Goal: Task Accomplishment & Management: Manage account settings

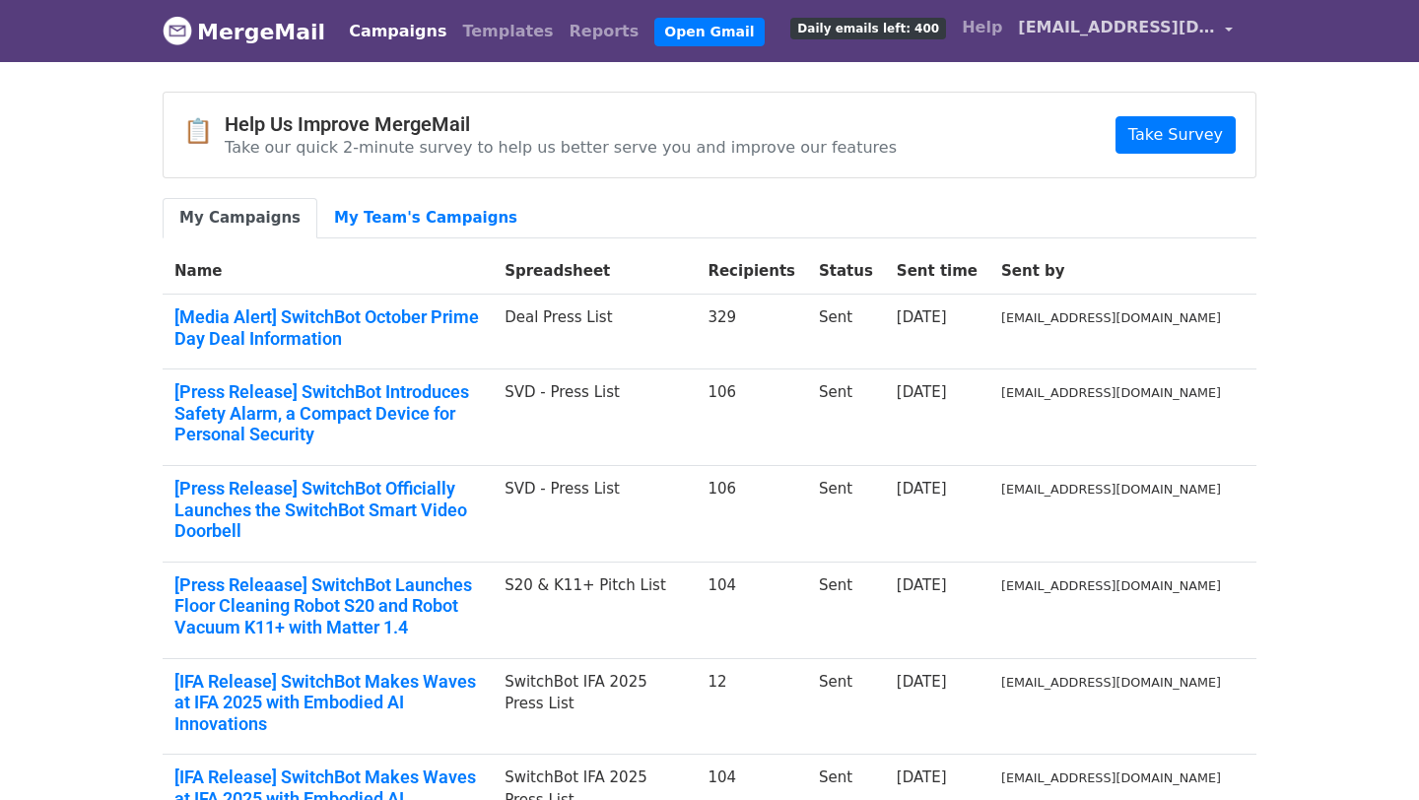
click at [1105, 37] on span "[EMAIL_ADDRESS][DOMAIN_NAME]" at bounding box center [1116, 28] width 197 height 24
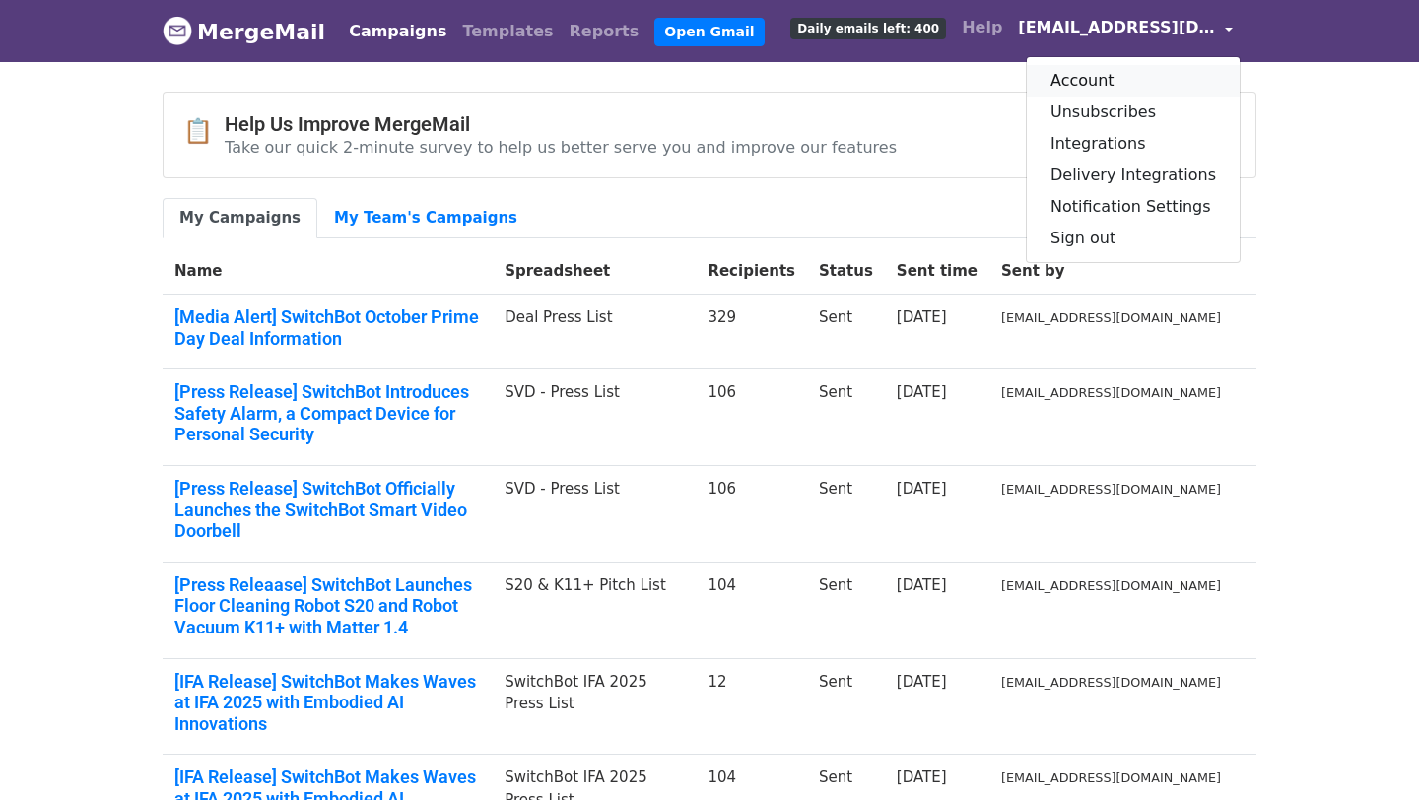
click at [1104, 78] on link "Account" at bounding box center [1133, 81] width 213 height 32
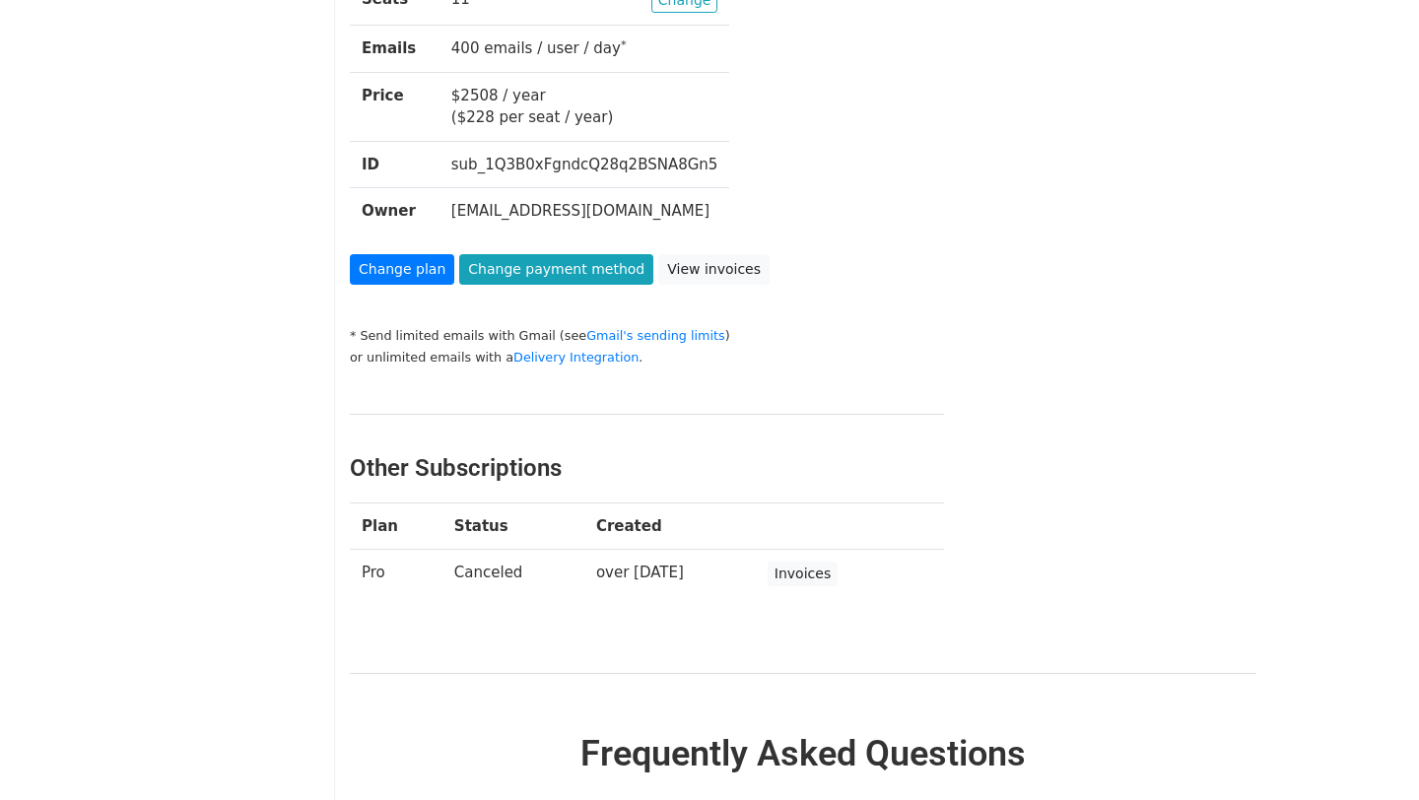
scroll to position [516, 0]
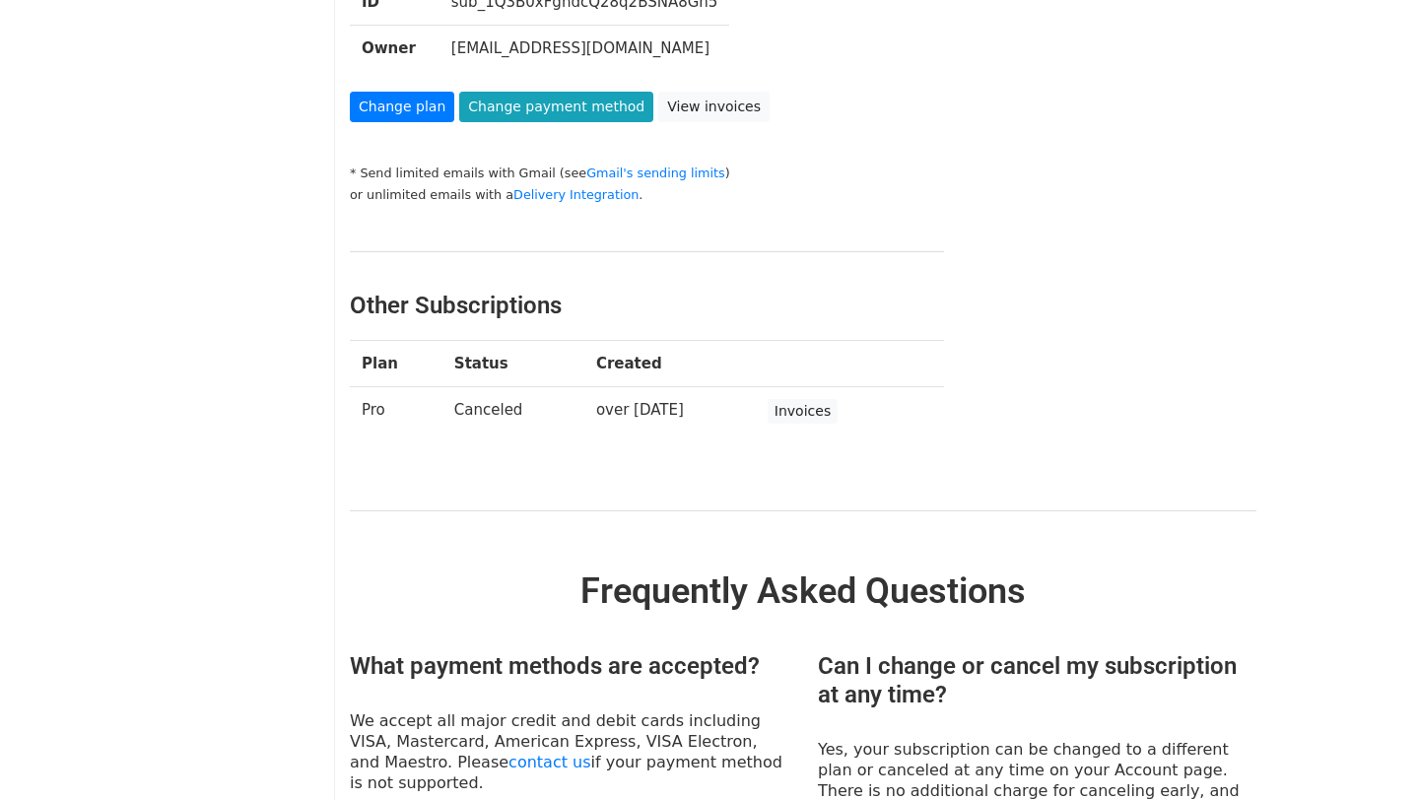
click at [669, 410] on td "over 1 year ago" at bounding box center [670, 411] width 172 height 49
click at [632, 411] on td "over 1 year ago" at bounding box center [670, 411] width 172 height 49
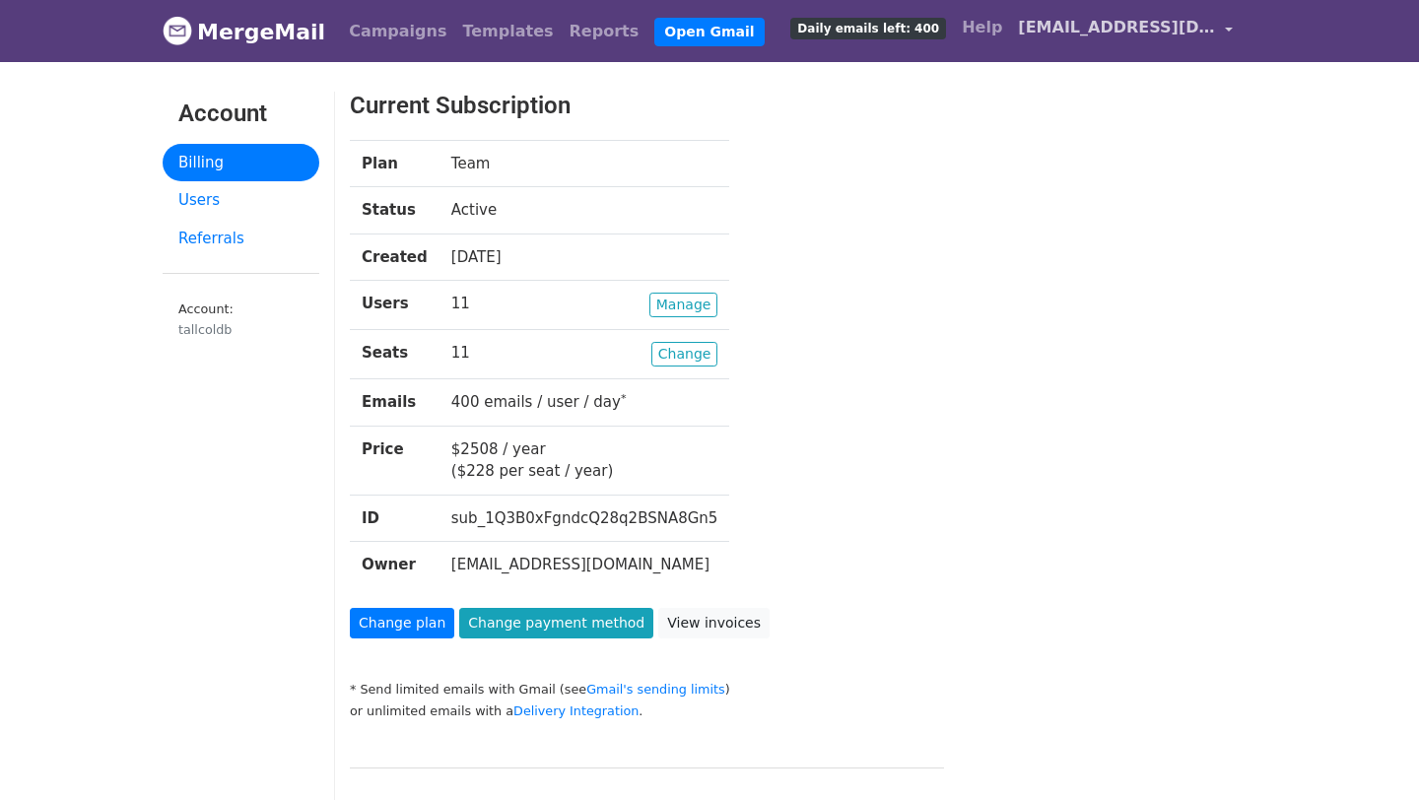
click at [1185, 22] on span "[EMAIL_ADDRESS][DOMAIN_NAME]" at bounding box center [1116, 28] width 197 height 24
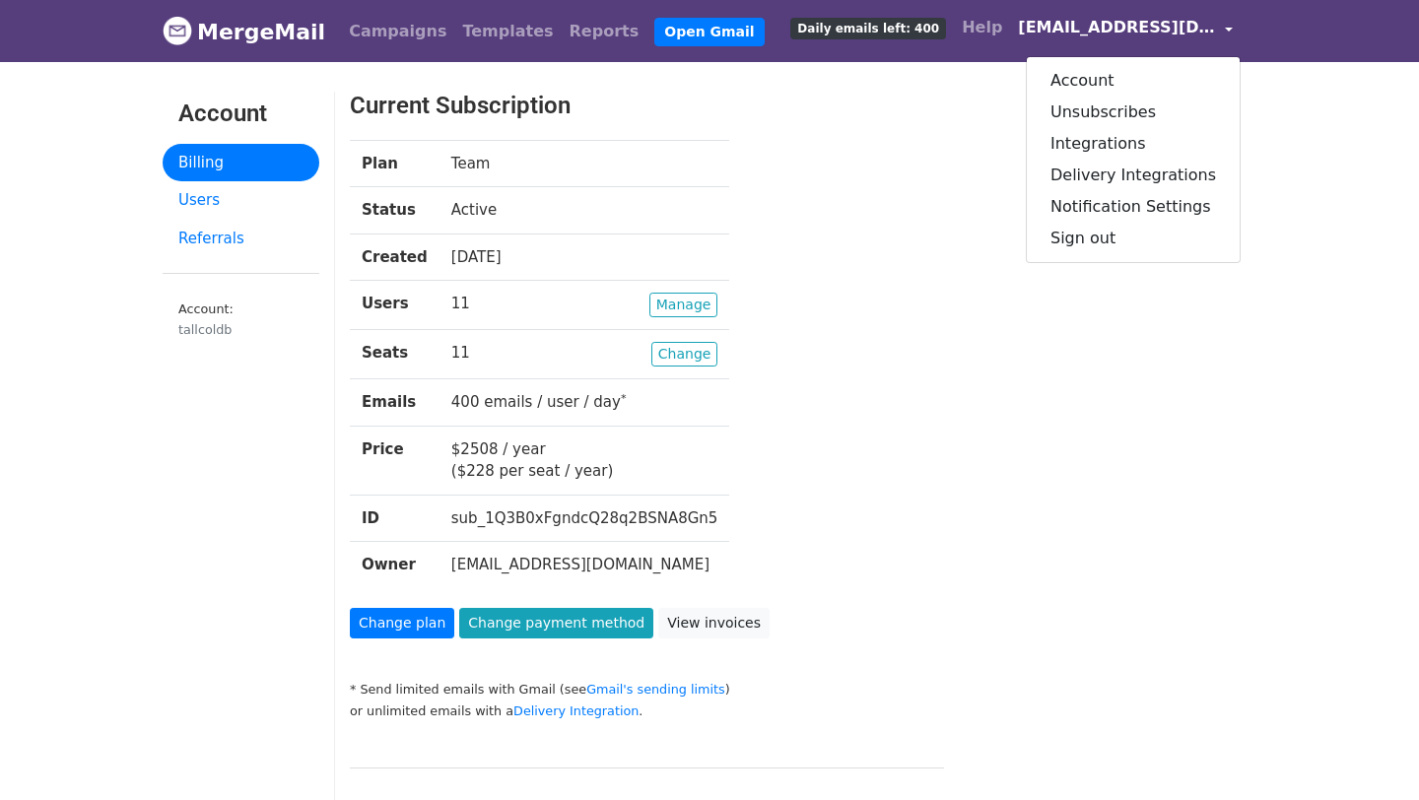
click at [918, 184] on div "Plan Team Status Active Created 1 year ago Users Manage 11 Seats Change 11 Emai…" at bounding box center [764, 374] width 858 height 468
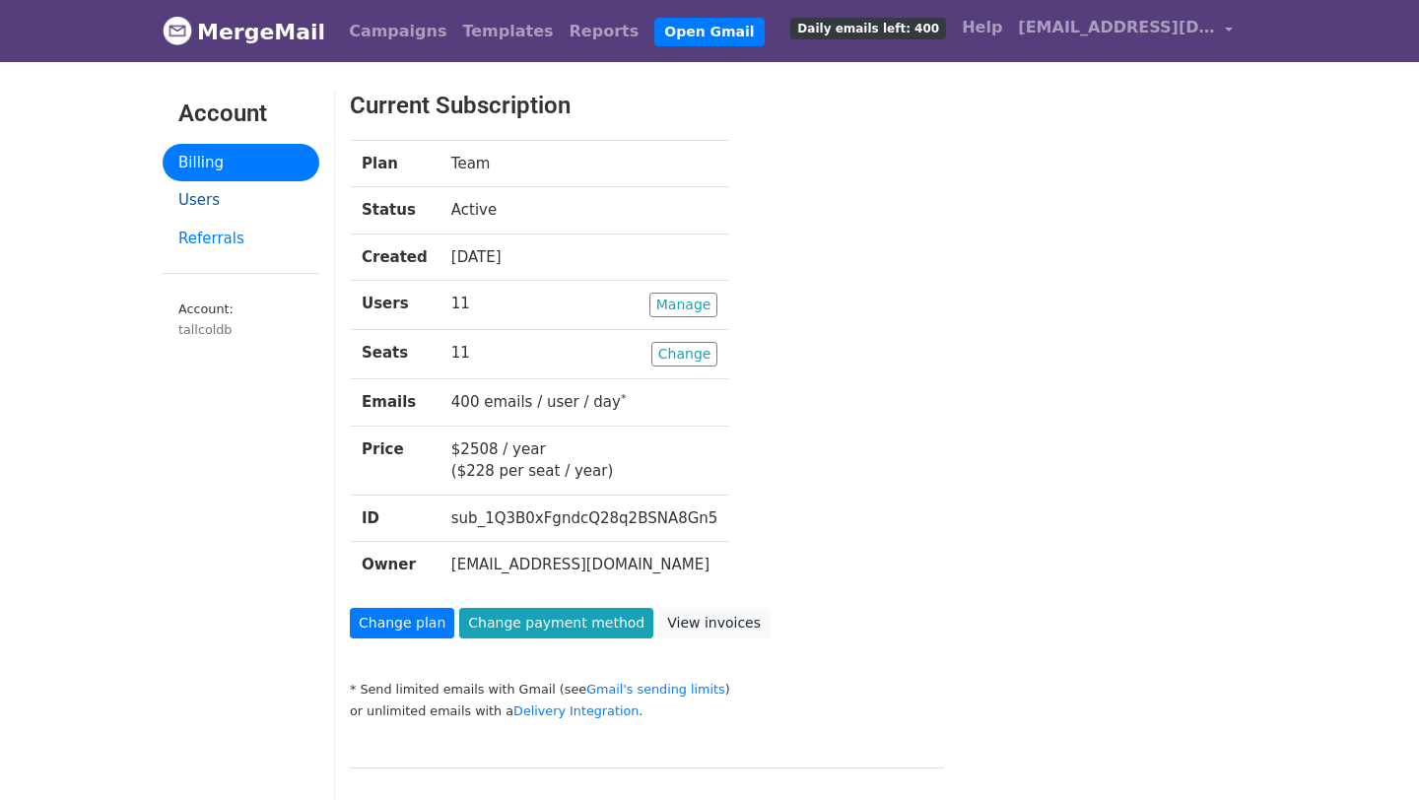
click at [201, 199] on link "Users" at bounding box center [241, 200] width 157 height 38
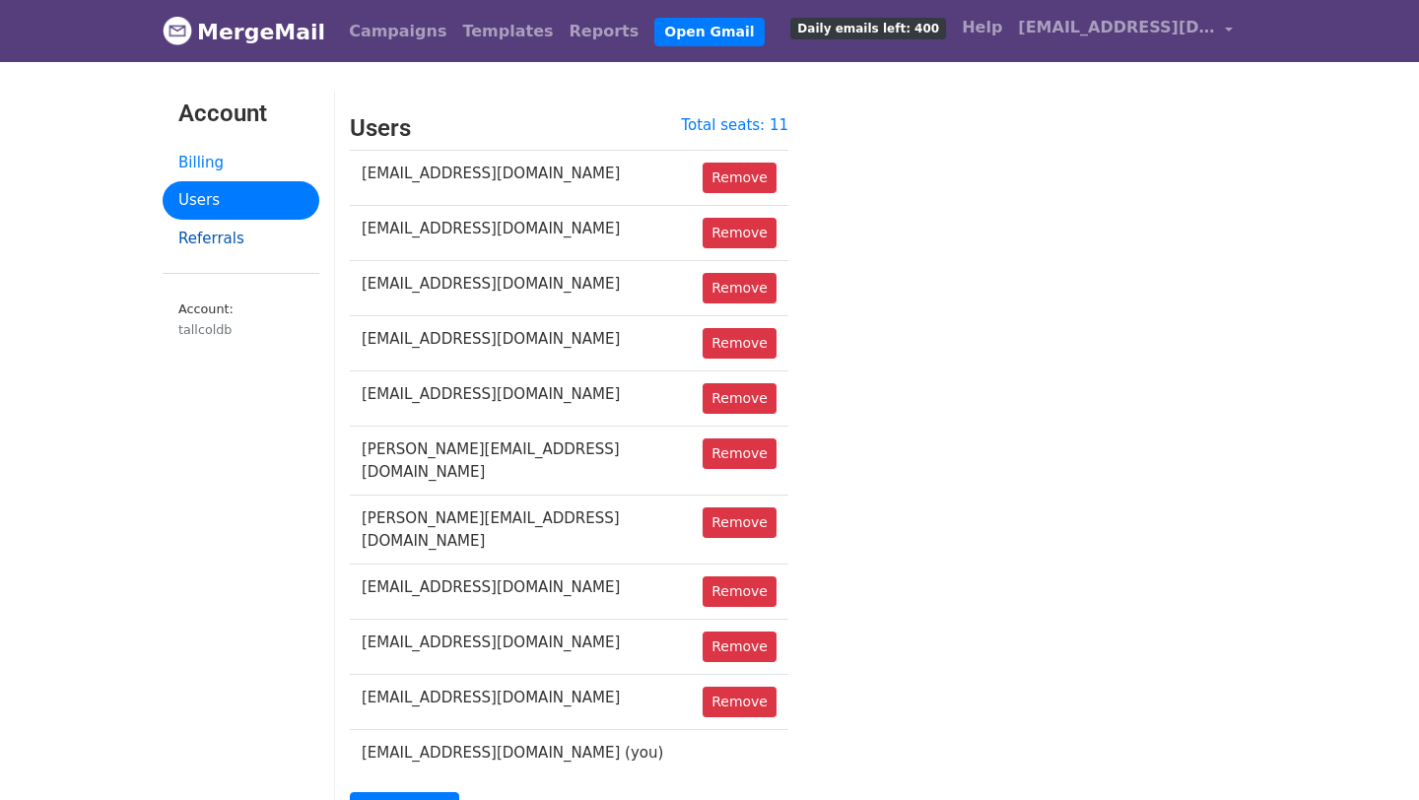
click at [227, 233] on link "Referrals" at bounding box center [241, 239] width 157 height 38
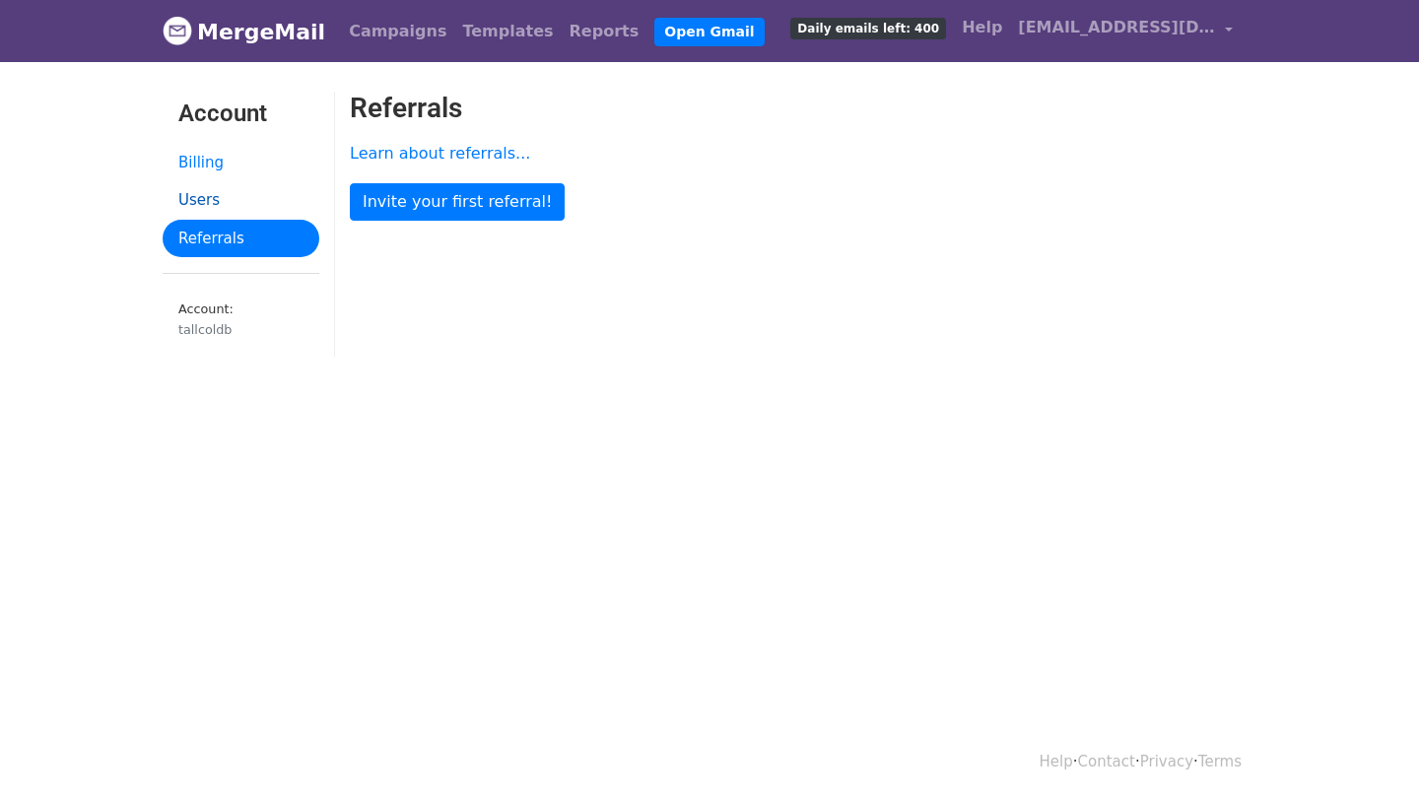
click at [231, 210] on link "Users" at bounding box center [241, 200] width 157 height 38
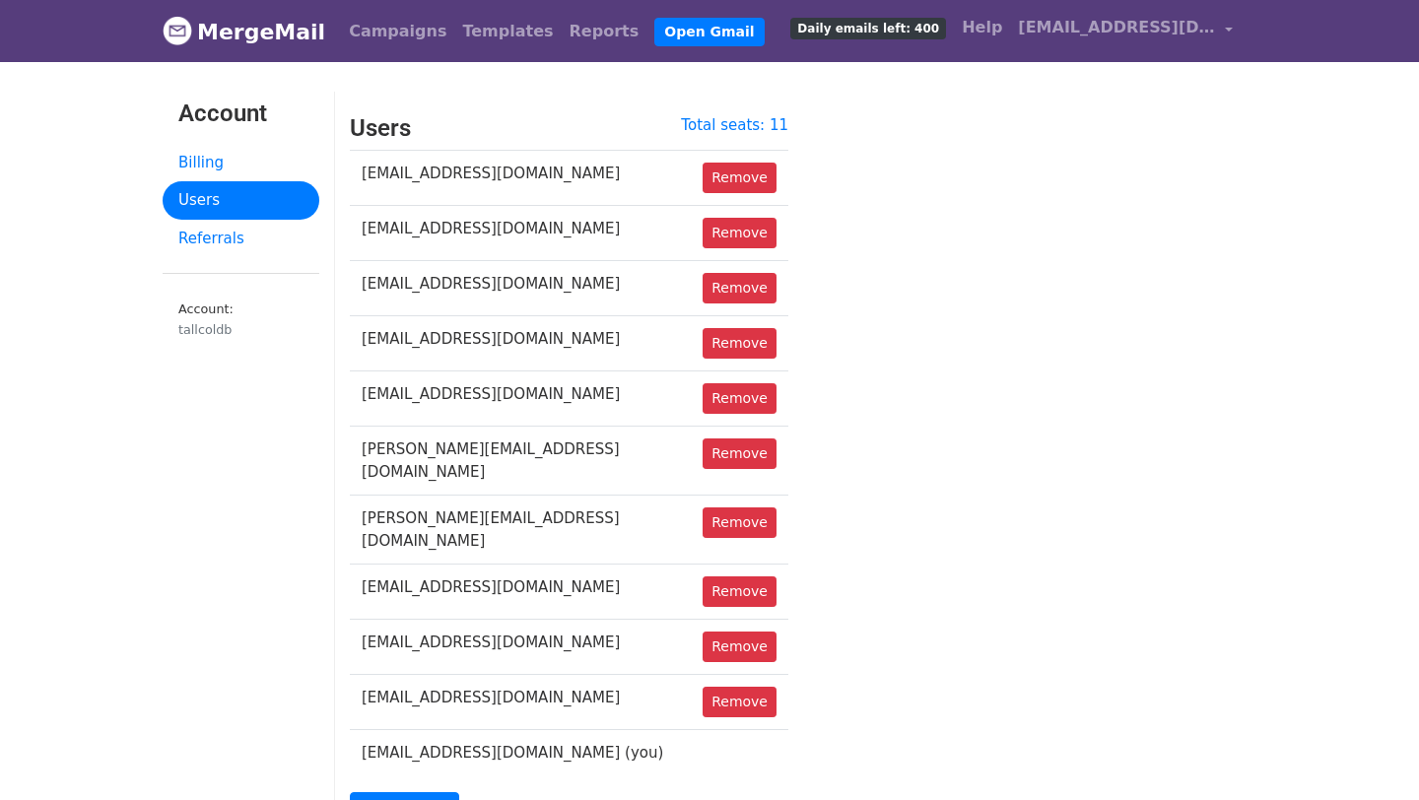
click at [202, 192] on link "Users" at bounding box center [241, 200] width 157 height 38
click at [221, 145] on link "Billing" at bounding box center [241, 163] width 157 height 38
click at [200, 170] on link "Billing" at bounding box center [241, 163] width 157 height 38
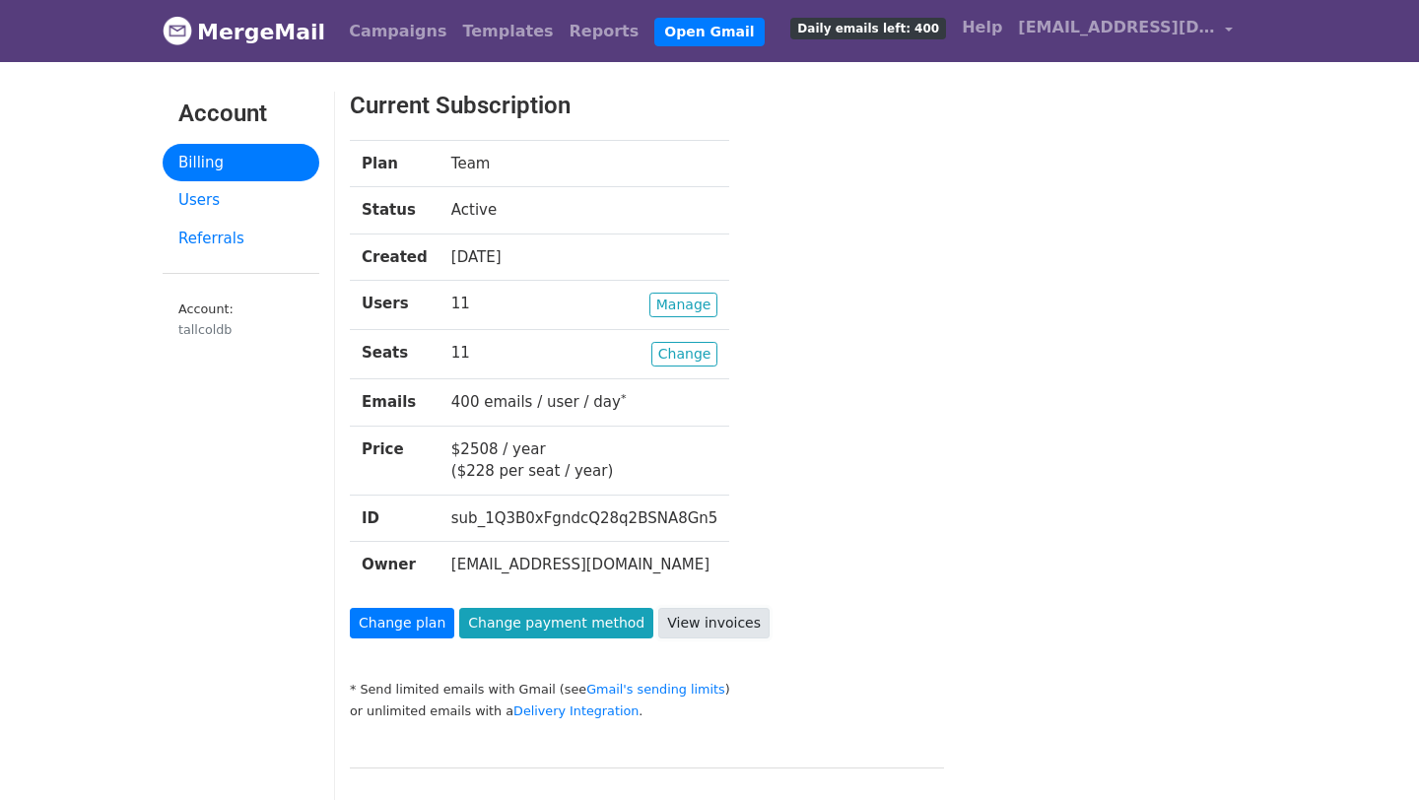
click at [696, 626] on link "View invoices" at bounding box center [713, 623] width 111 height 31
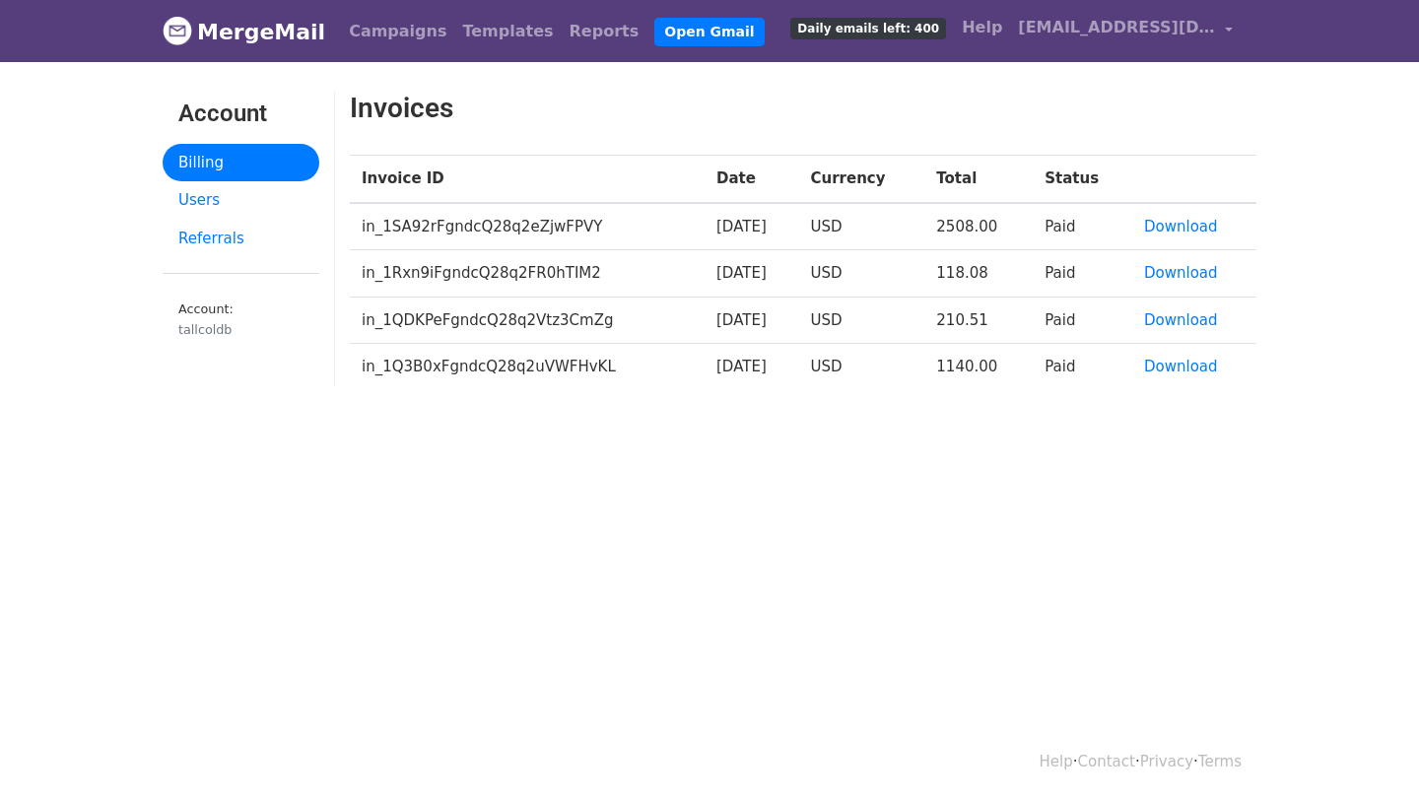
click at [753, 229] on td "[DATE]" at bounding box center [752, 226] width 94 height 47
click at [992, 223] on td "2508.00" at bounding box center [979, 226] width 108 height 47
click at [859, 231] on td "USD" at bounding box center [862, 226] width 126 height 47
click at [739, 228] on td "[DATE]" at bounding box center [752, 226] width 94 height 47
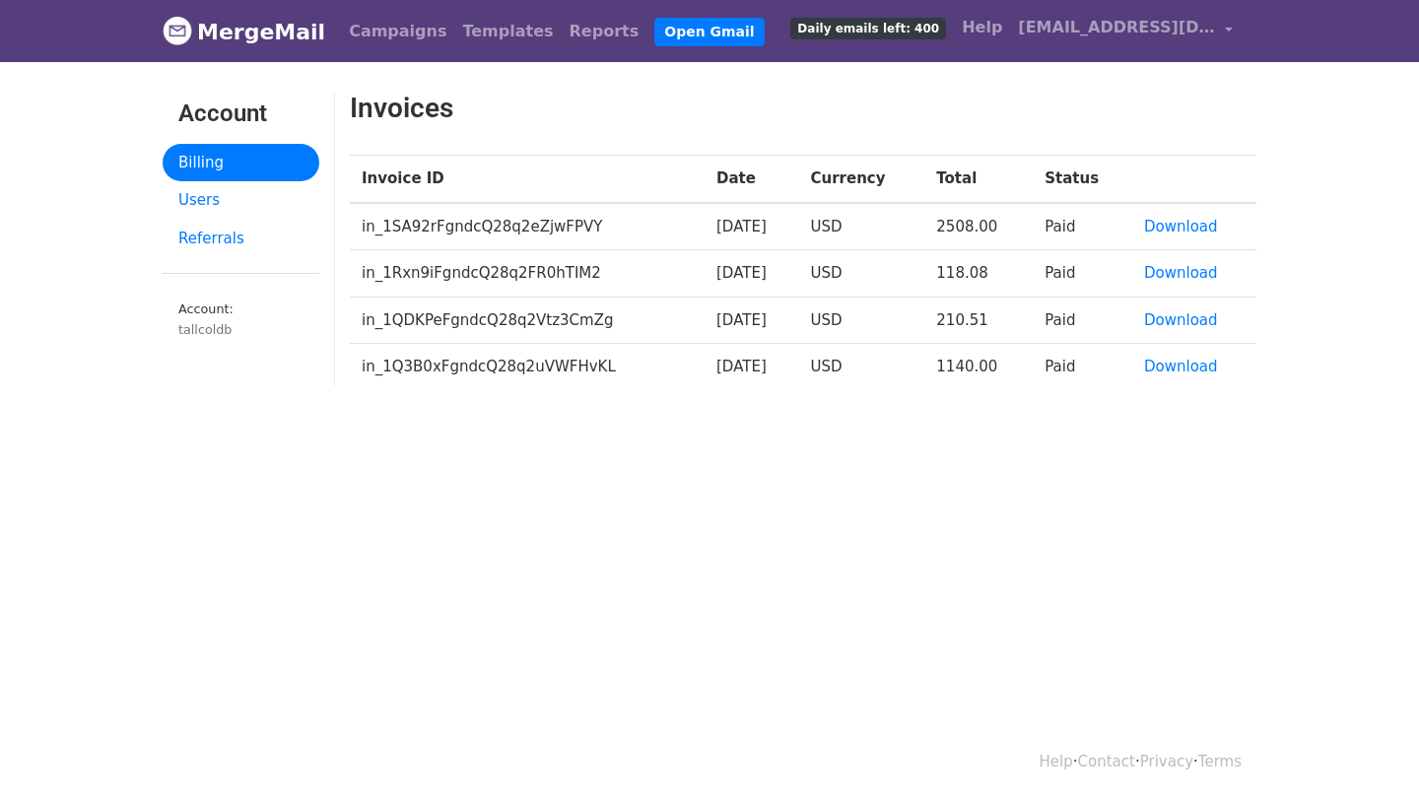
click at [728, 375] on td "[DATE]" at bounding box center [752, 367] width 94 height 46
click at [733, 365] on td "[DATE]" at bounding box center [752, 367] width 94 height 46
click at [705, 360] on td "[DATE]" at bounding box center [752, 367] width 94 height 46
click at [977, 280] on td "118.08" at bounding box center [979, 273] width 108 height 47
click at [981, 328] on td "210.51" at bounding box center [979, 320] width 108 height 47
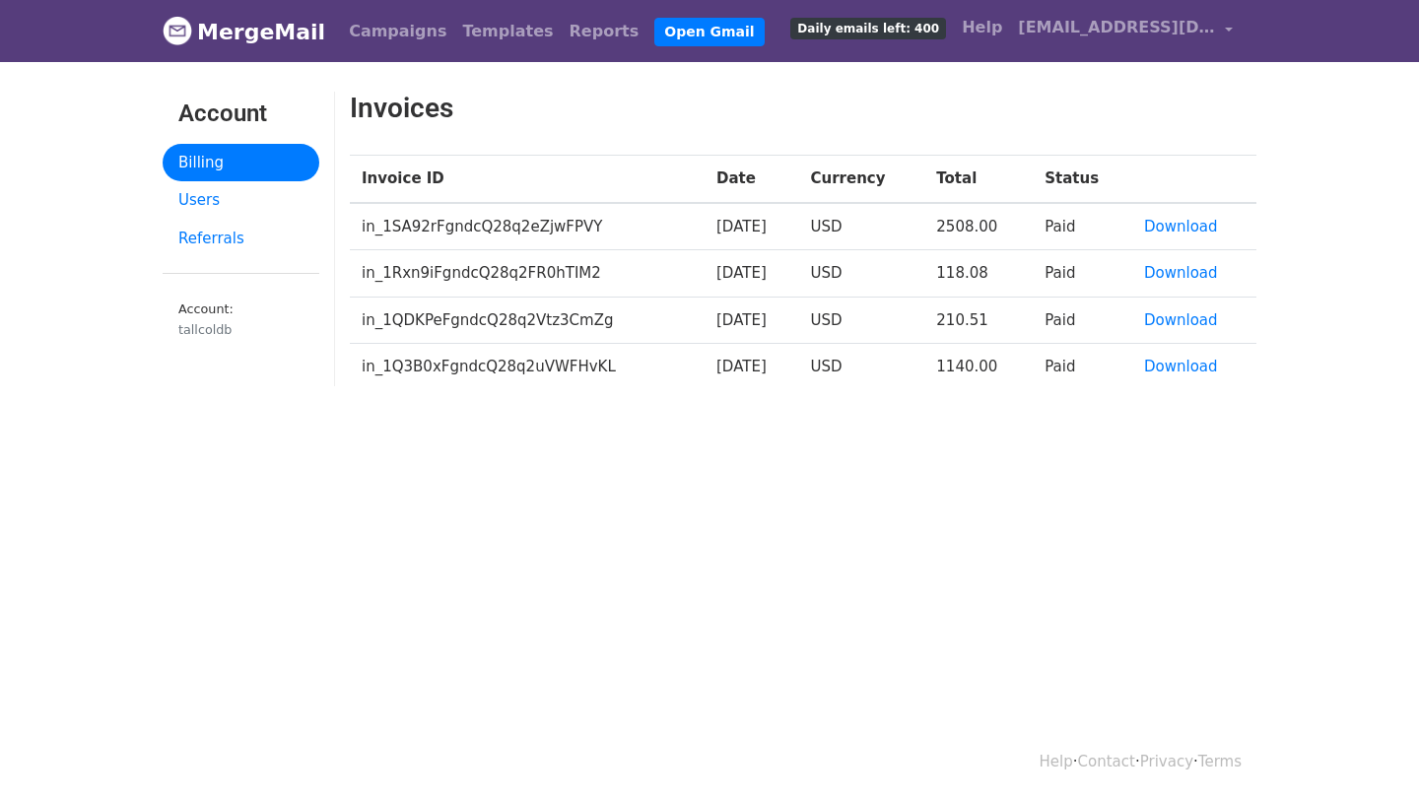
click at [783, 375] on td "[DATE]" at bounding box center [752, 367] width 94 height 46
click at [969, 367] on td "1140.00" at bounding box center [979, 367] width 108 height 46
click at [1201, 225] on link "Download" at bounding box center [1181, 227] width 74 height 18
